Goal: Check status: Check status

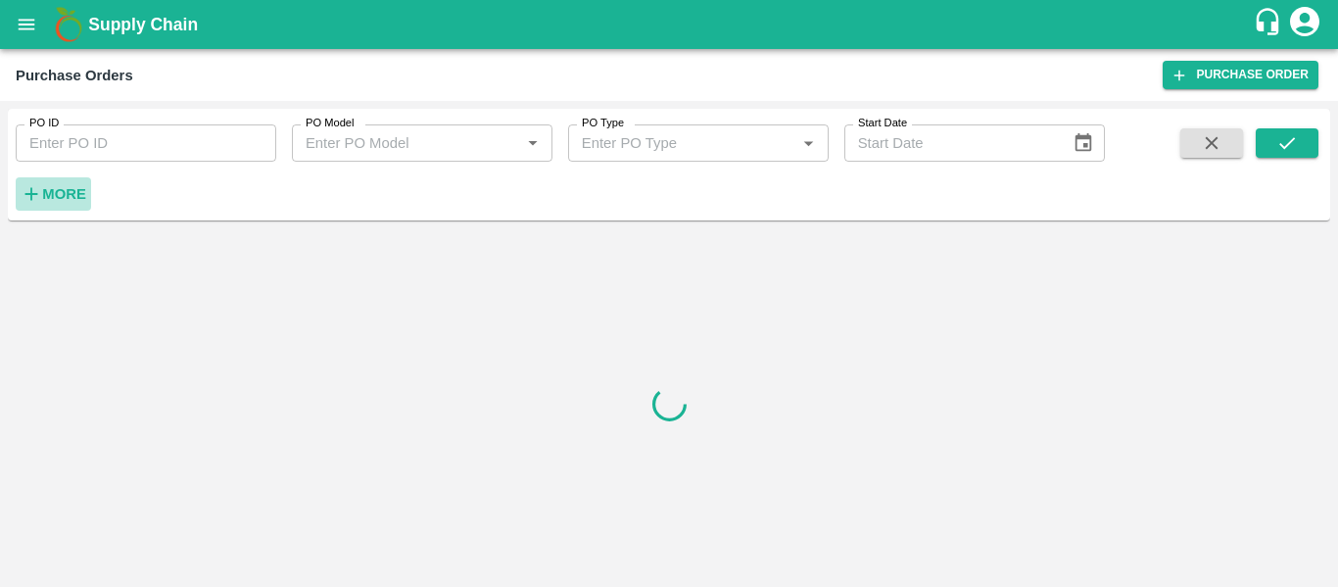
click at [47, 199] on strong "More" at bounding box center [64, 194] width 44 height 16
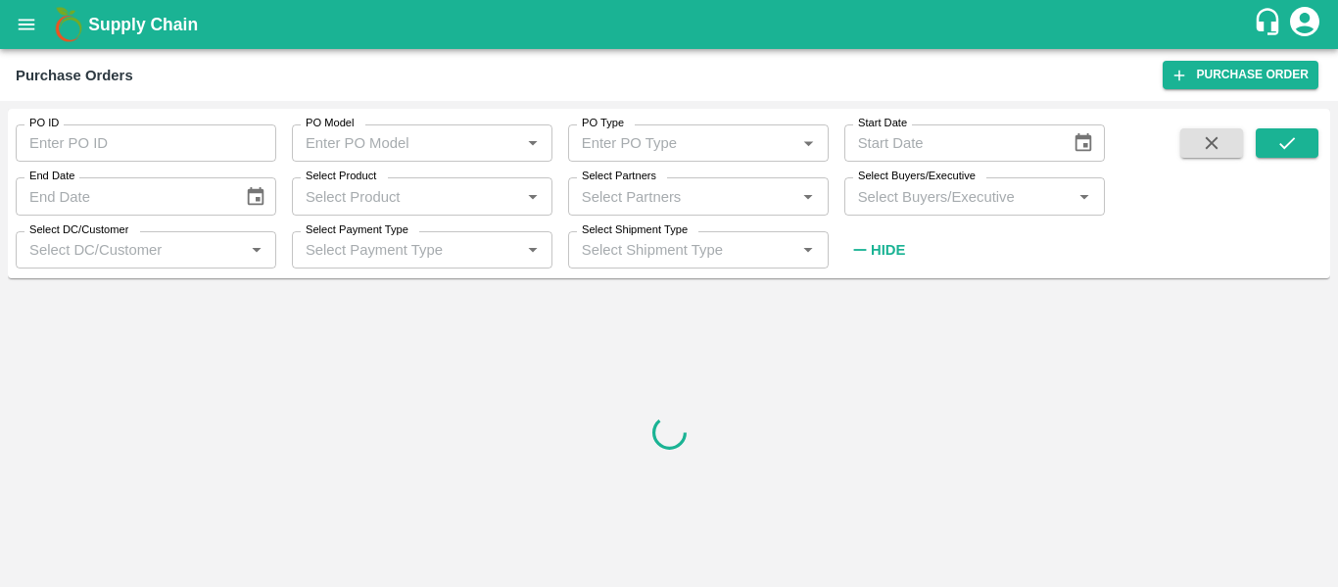
click at [705, 206] on input "Select Partners" at bounding box center [682, 195] width 217 height 25
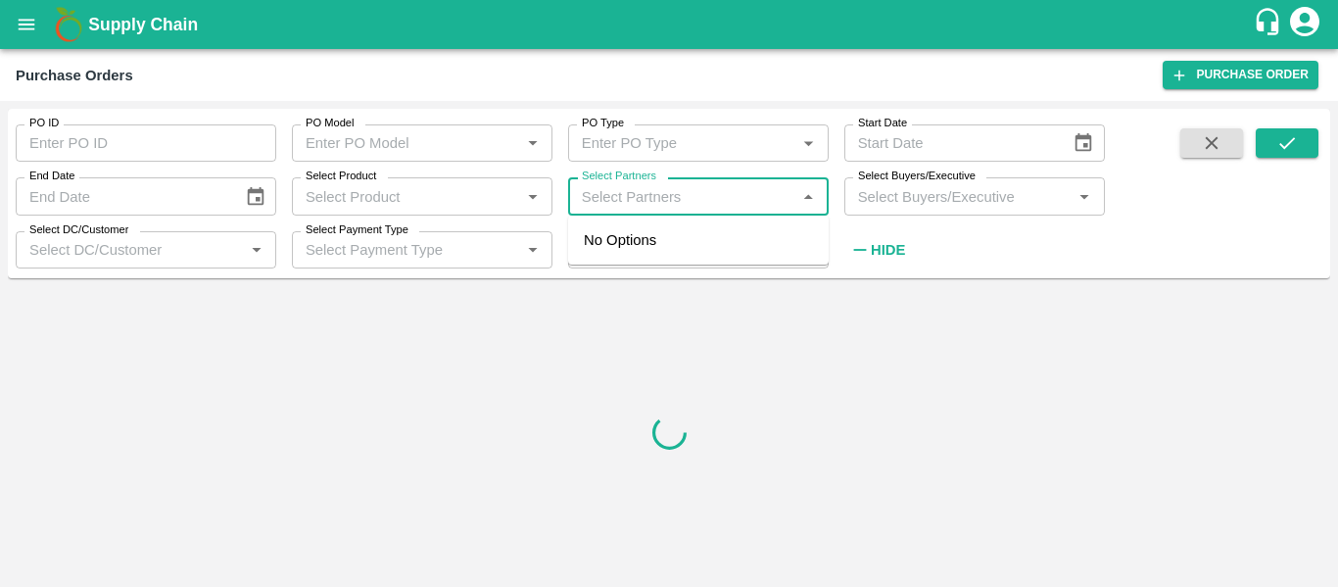
paste input "7028383251"
type input "7028383251"
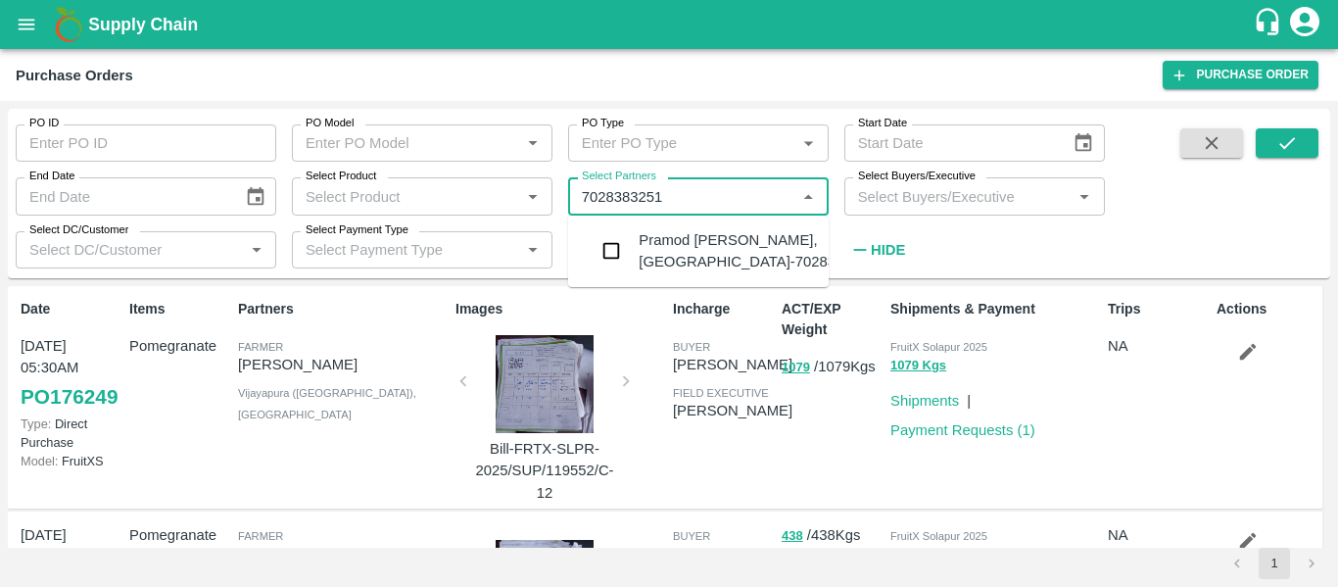
click at [667, 273] on div "Pramod uttam jadhav-Tambhere, Ahmednagar-7028383251" at bounding box center [757, 251] width 237 height 44
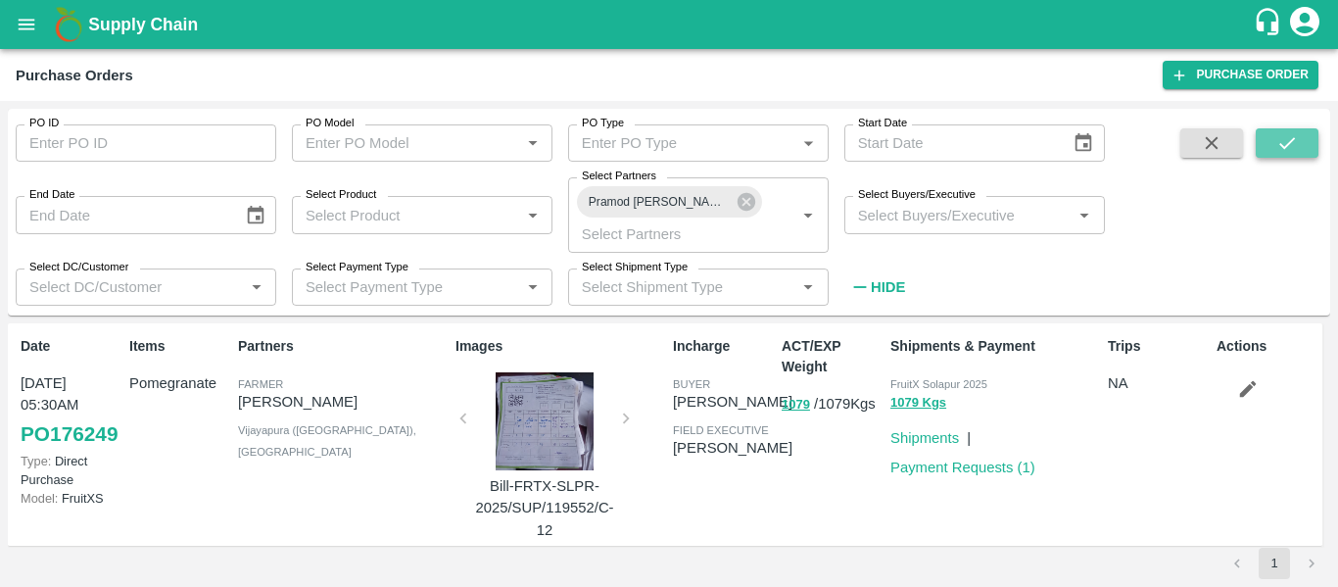
click at [1264, 151] on button "submit" at bounding box center [1287, 142] width 63 height 29
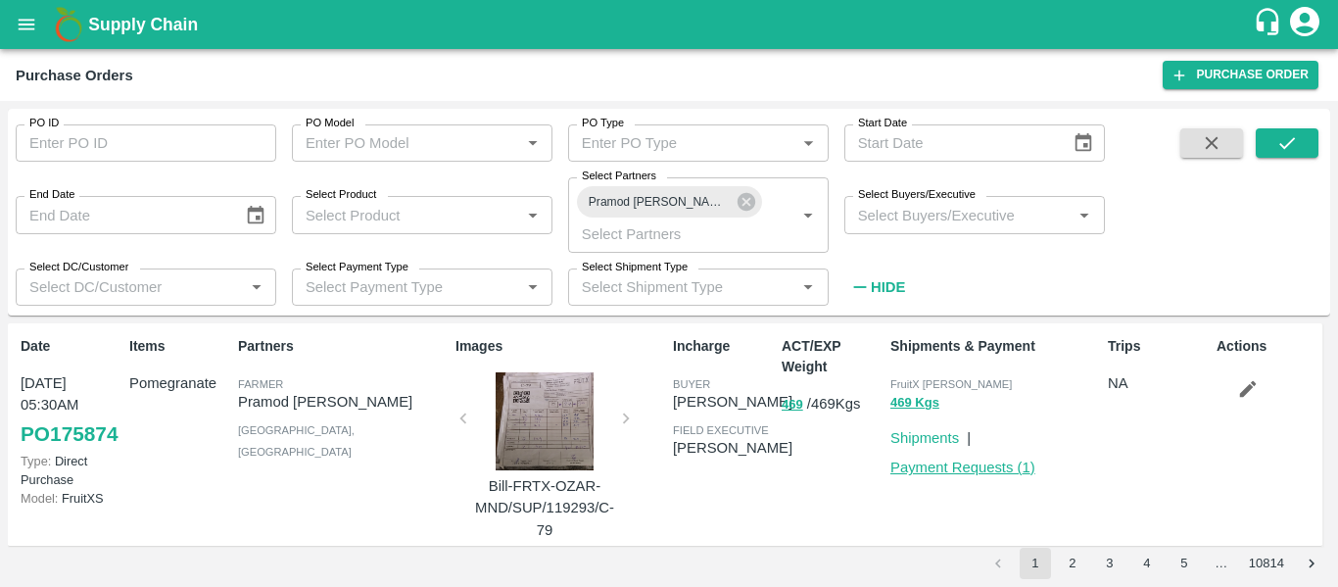
click at [967, 464] on link "Payment Requests ( 1 )" at bounding box center [963, 468] width 145 height 16
click at [749, 203] on icon at bounding box center [747, 202] width 18 height 18
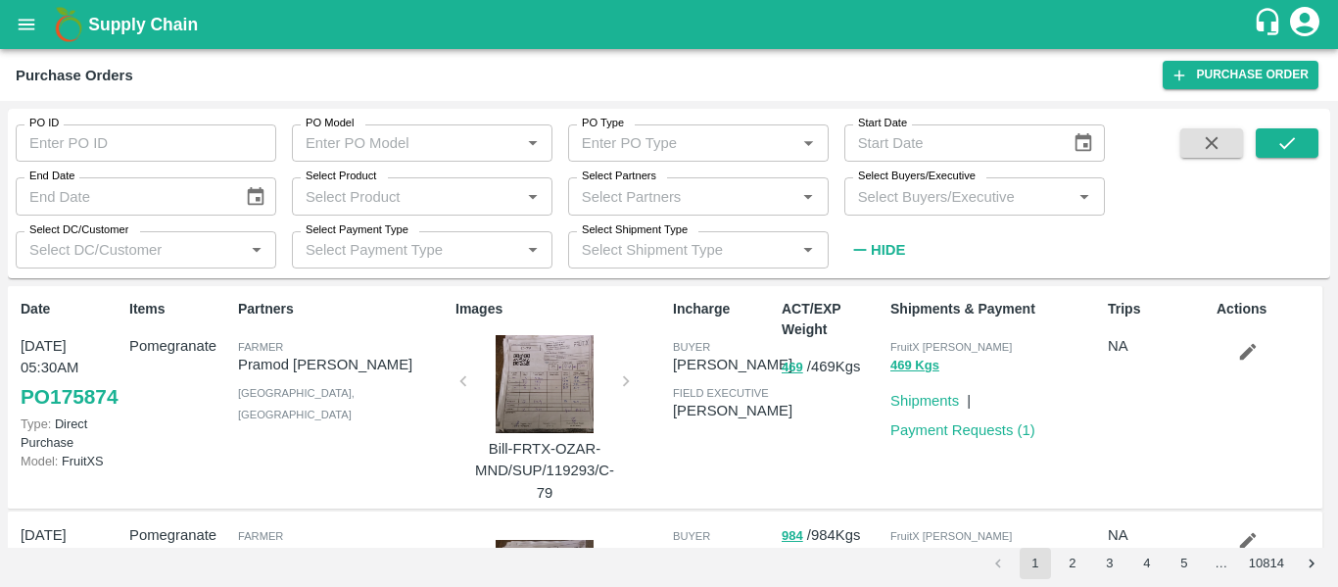
click at [718, 210] on div "Select Partners   *" at bounding box center [698, 195] width 261 height 37
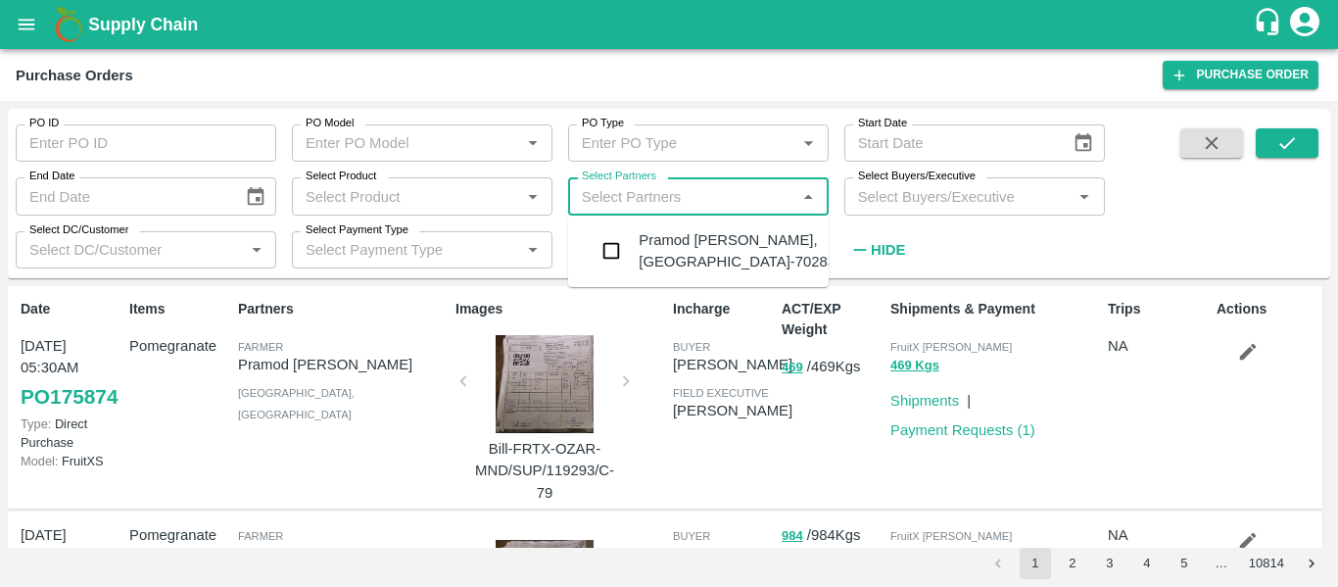
paste input "7057165089"
type input "7057165089"
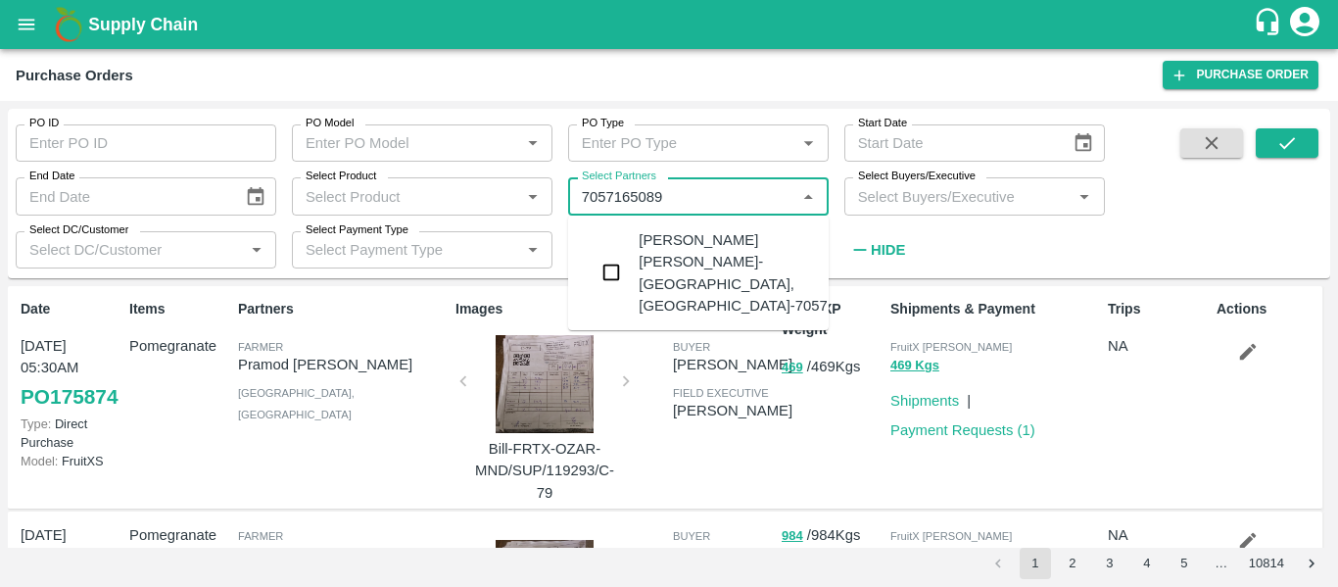
click at [664, 246] on div "Kalyani Yogesh Rajule-Belapur, Ahmednagar-7057165089" at bounding box center [757, 272] width 237 height 87
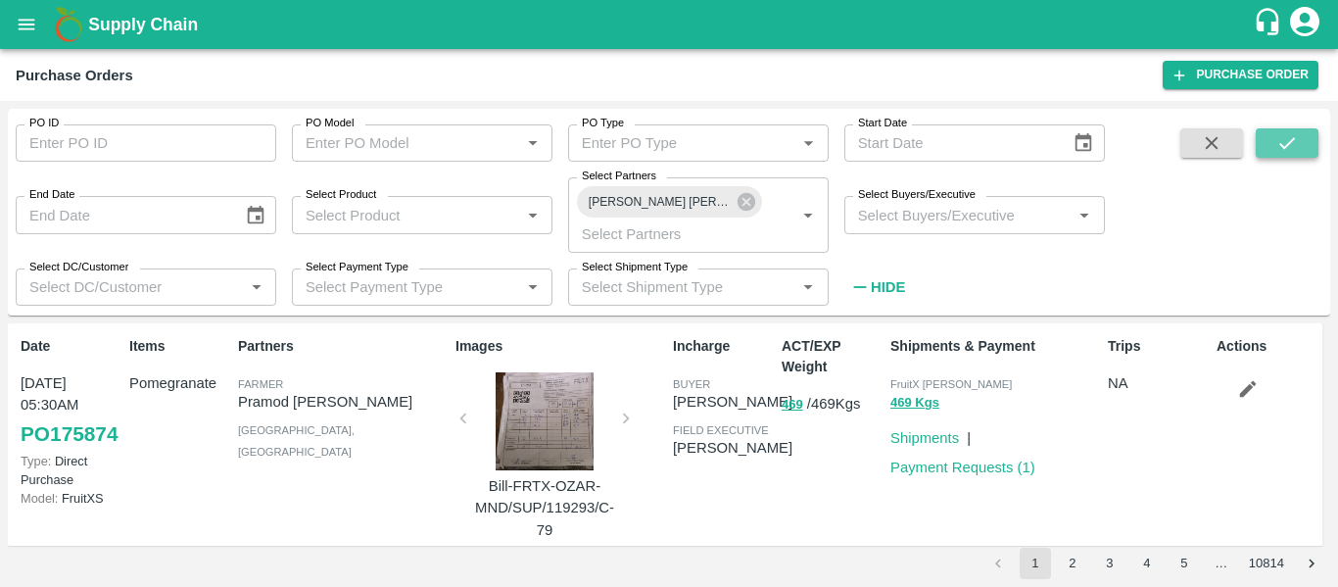
click at [1288, 152] on icon "submit" at bounding box center [1288, 143] width 22 height 22
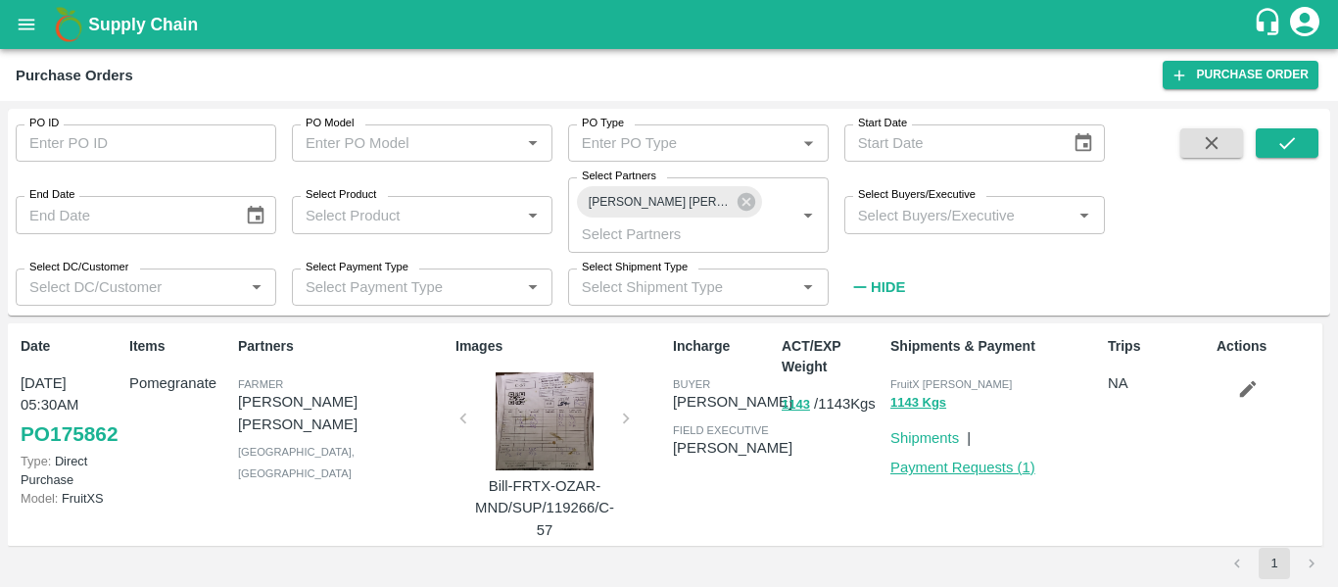
click at [949, 467] on link "Payment Requests ( 1 )" at bounding box center [963, 468] width 145 height 16
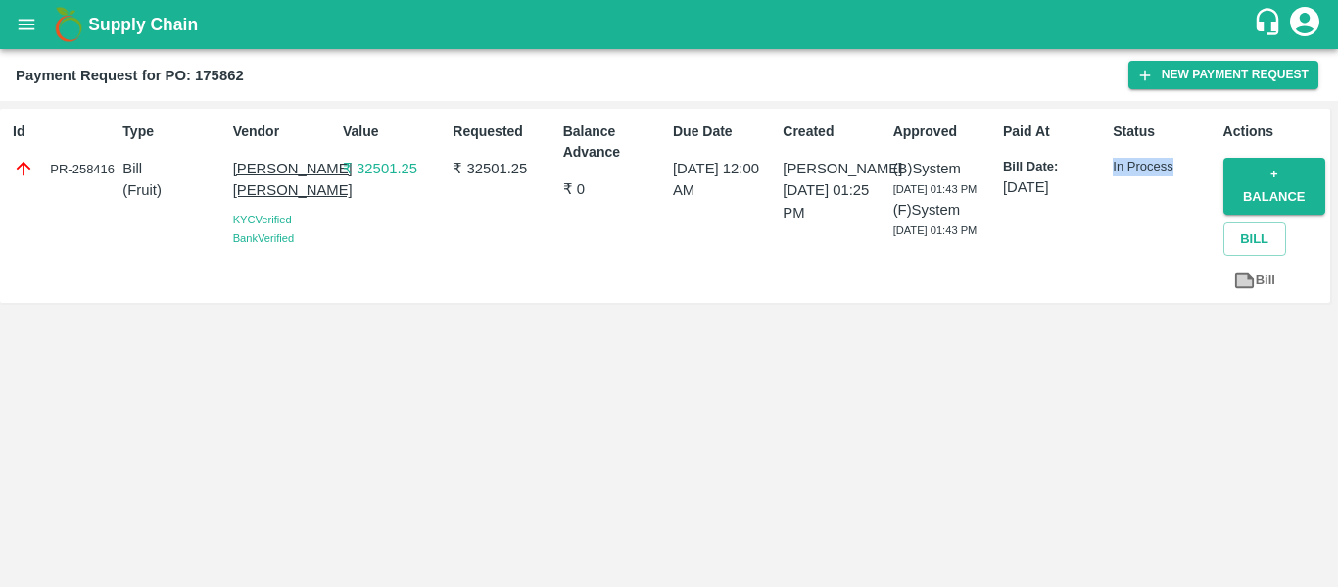
drag, startPoint x: 1108, startPoint y: 161, endPoint x: 1184, endPoint y: 164, distance: 75.5
click at [1184, 164] on div "Status In Process" at bounding box center [1160, 206] width 110 height 184
click at [1184, 164] on p "In Process" at bounding box center [1164, 167] width 102 height 19
drag, startPoint x: 1183, startPoint y: 166, endPoint x: 1113, endPoint y: 158, distance: 70.0
click at [1113, 158] on p "In Process" at bounding box center [1164, 167] width 102 height 19
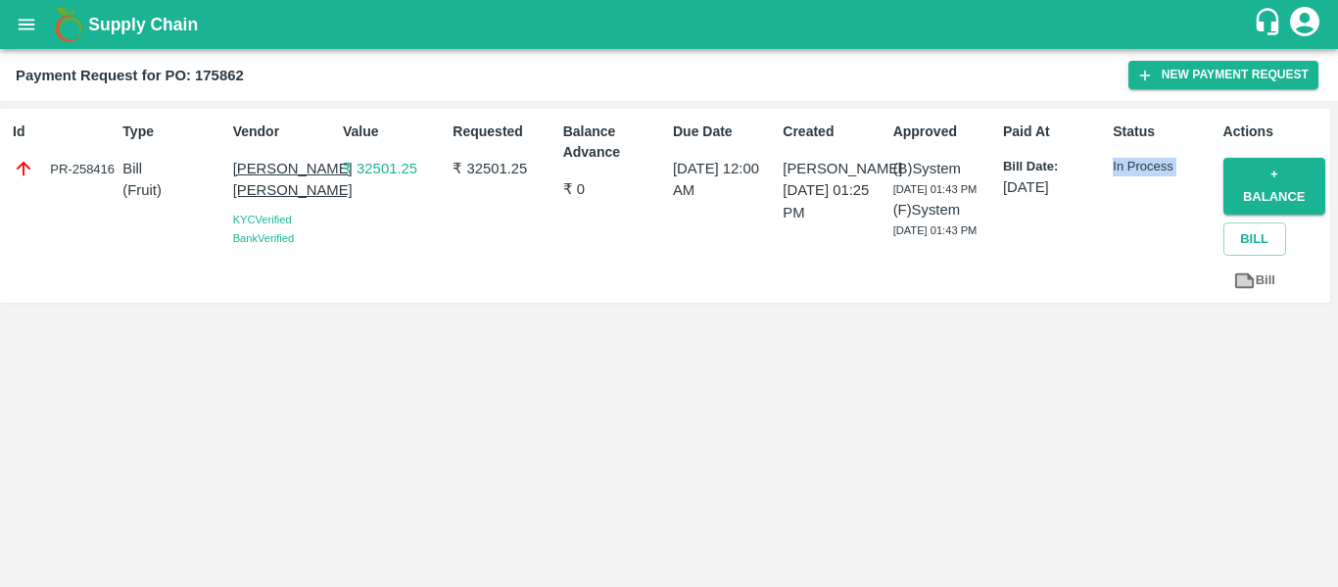
click at [1113, 158] on p "In Process" at bounding box center [1164, 167] width 102 height 19
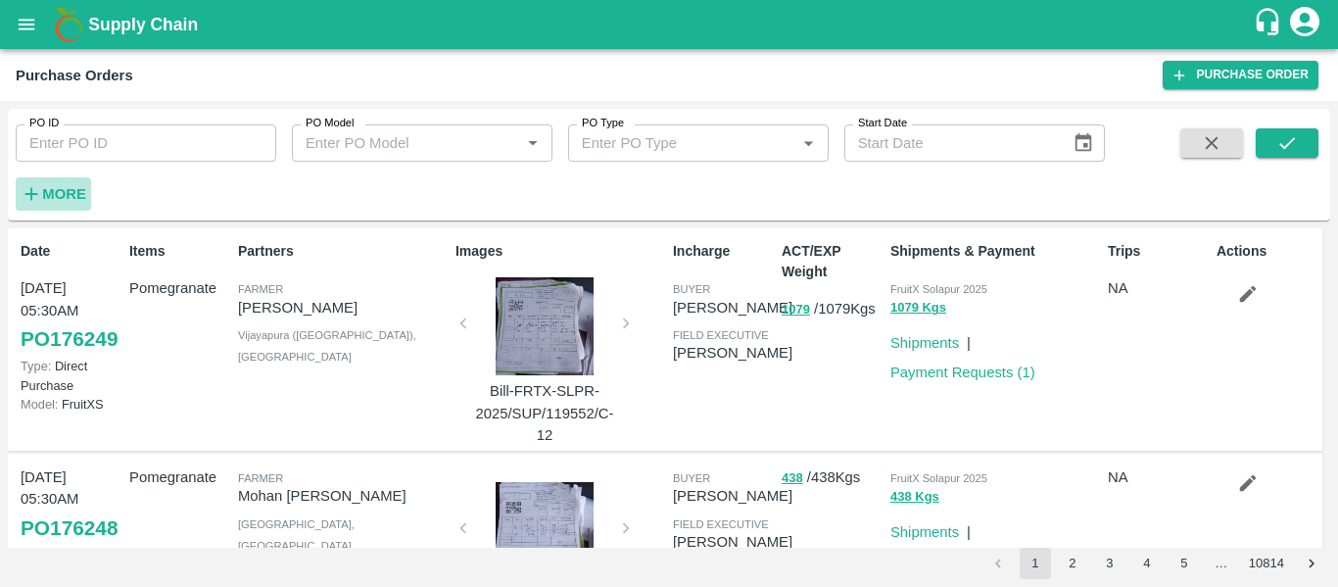
click at [86, 190] on button "More" at bounding box center [53, 193] width 75 height 33
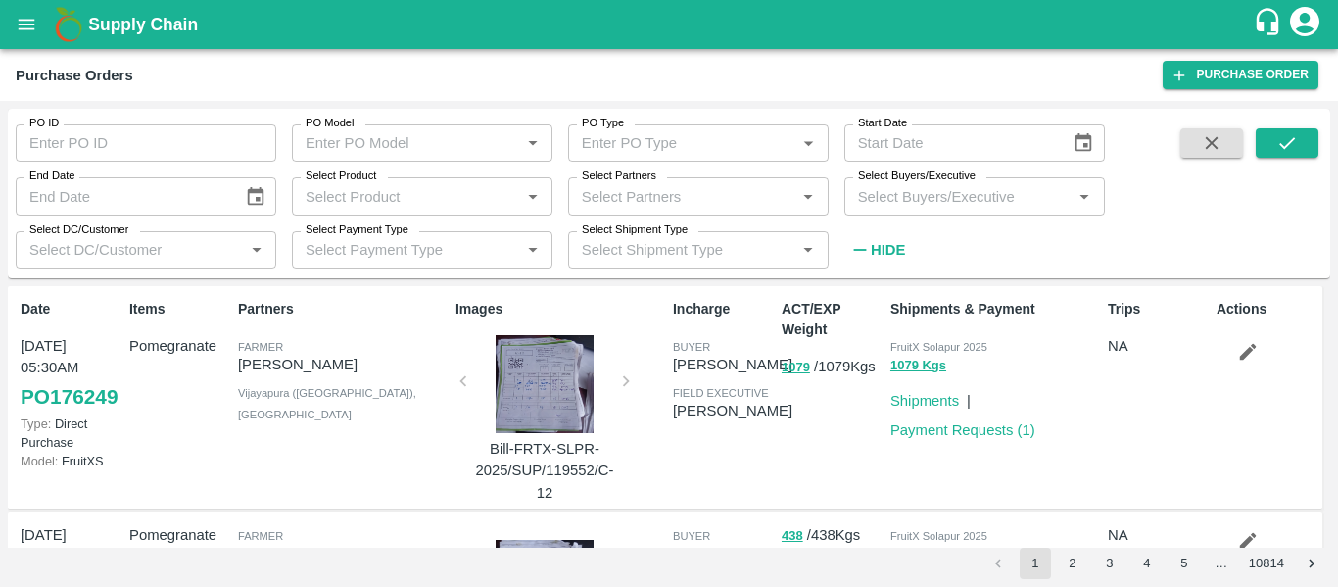
click at [667, 210] on div "Select Partners   *" at bounding box center [698, 195] width 261 height 37
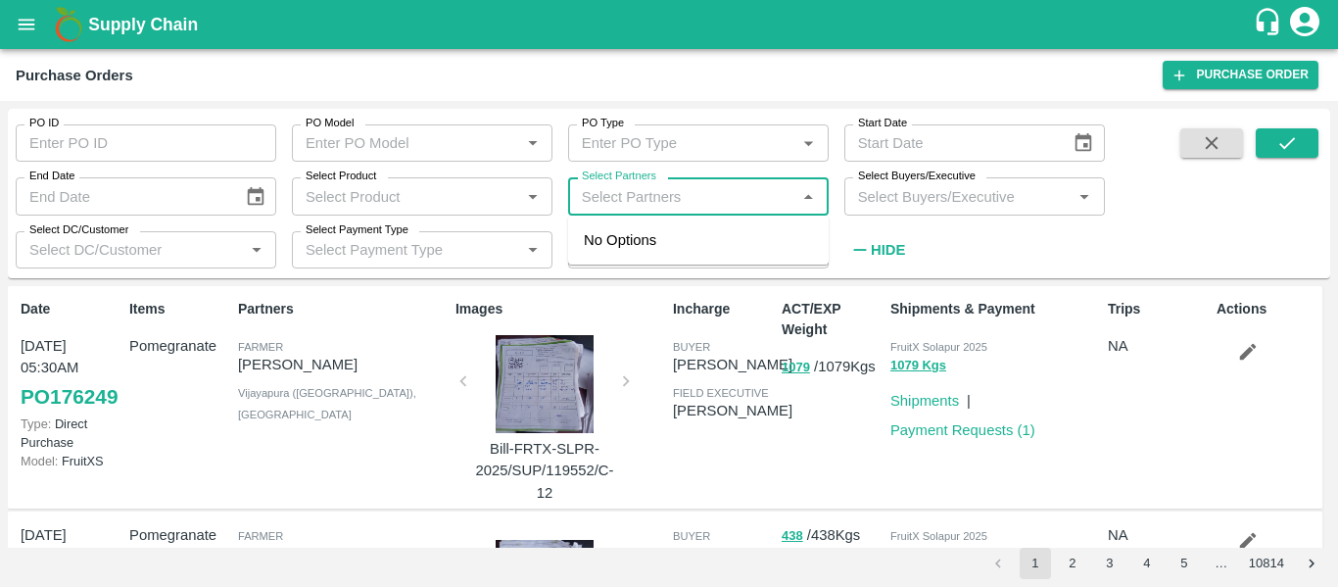
paste input "9767301841"
type input "9767301841"
click at [743, 248] on div "Ashok sankar khaire-, Nashik-9767301841" at bounding box center [726, 251] width 174 height 44
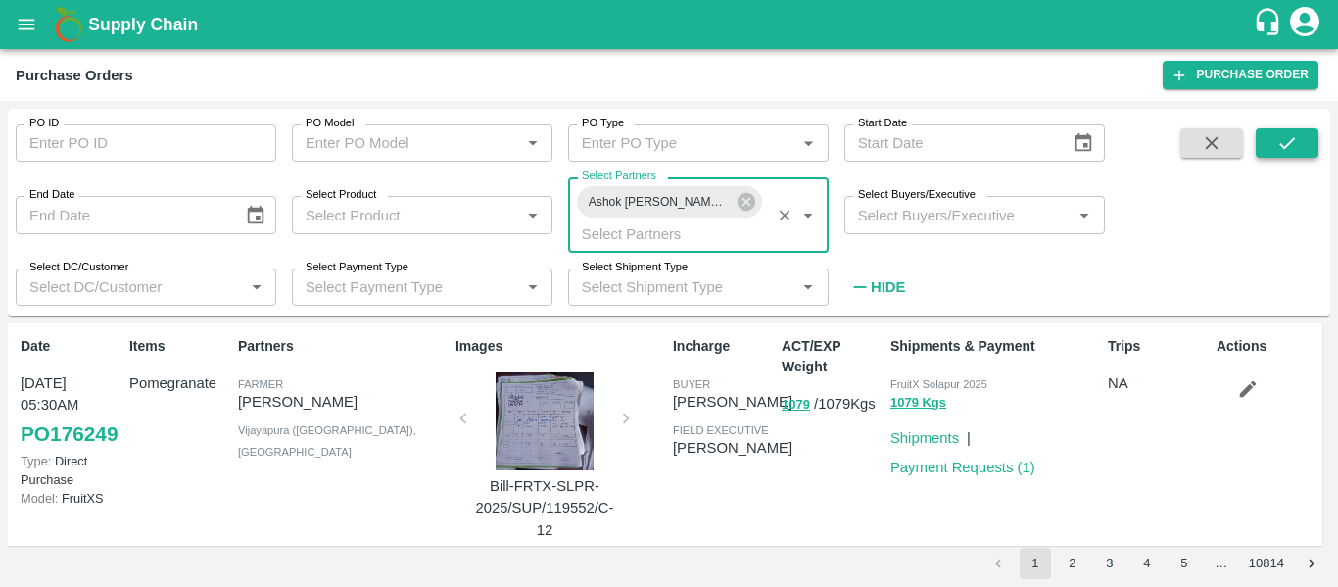
click at [1307, 133] on button "submit" at bounding box center [1287, 142] width 63 height 29
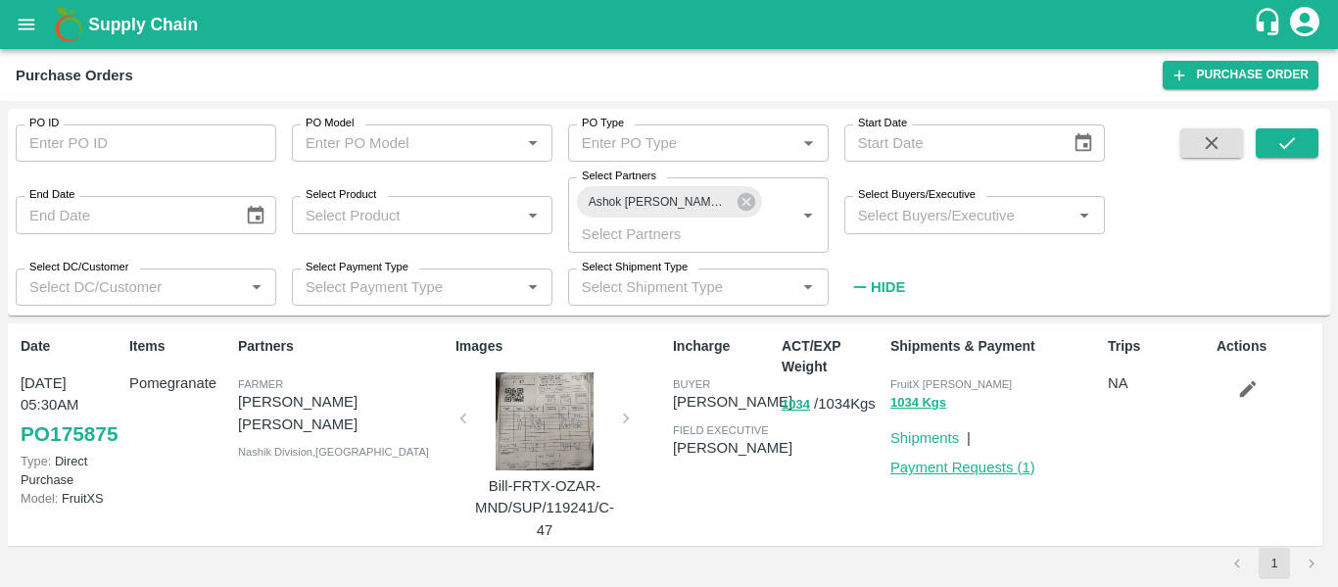
click at [970, 473] on link "Payment Requests ( 1 )" at bounding box center [963, 468] width 145 height 16
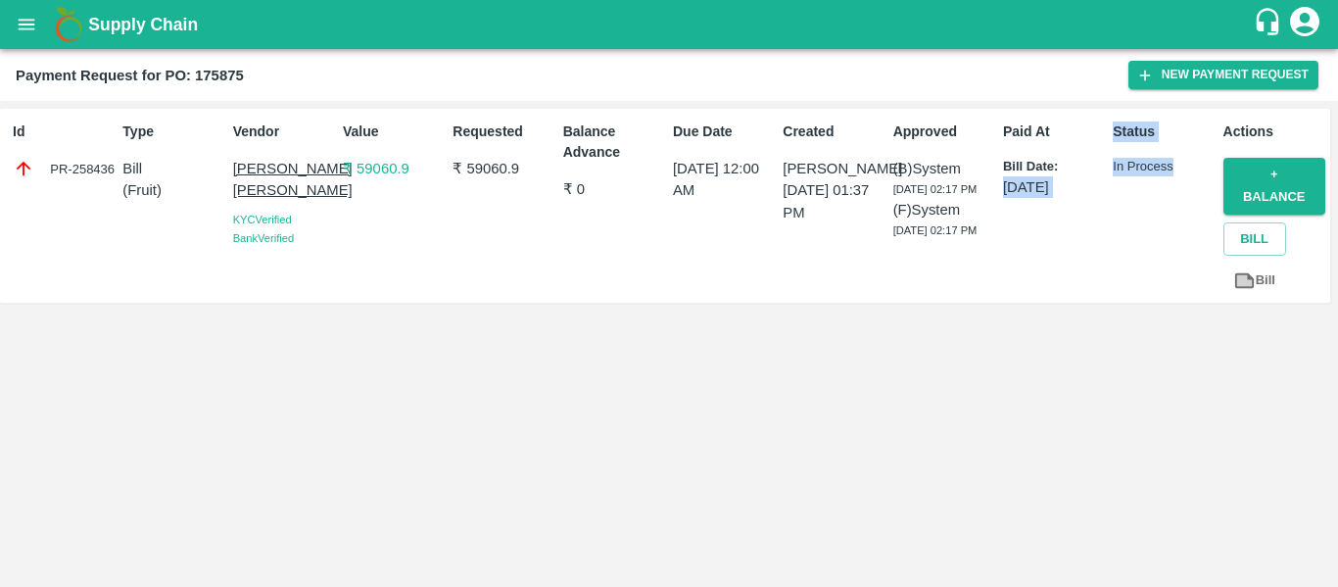
drag, startPoint x: 1099, startPoint y: 165, endPoint x: 1182, endPoint y: 170, distance: 82.5
click at [1182, 170] on div "Id PR-258436 Type Bill ( Fruit ) Vendor Ashok [PERSON_NAME] KYC Verified Bank V…" at bounding box center [665, 206] width 1331 height 194
click at [1182, 170] on p "In Process" at bounding box center [1164, 167] width 102 height 19
